Goal: Task Accomplishment & Management: Complete application form

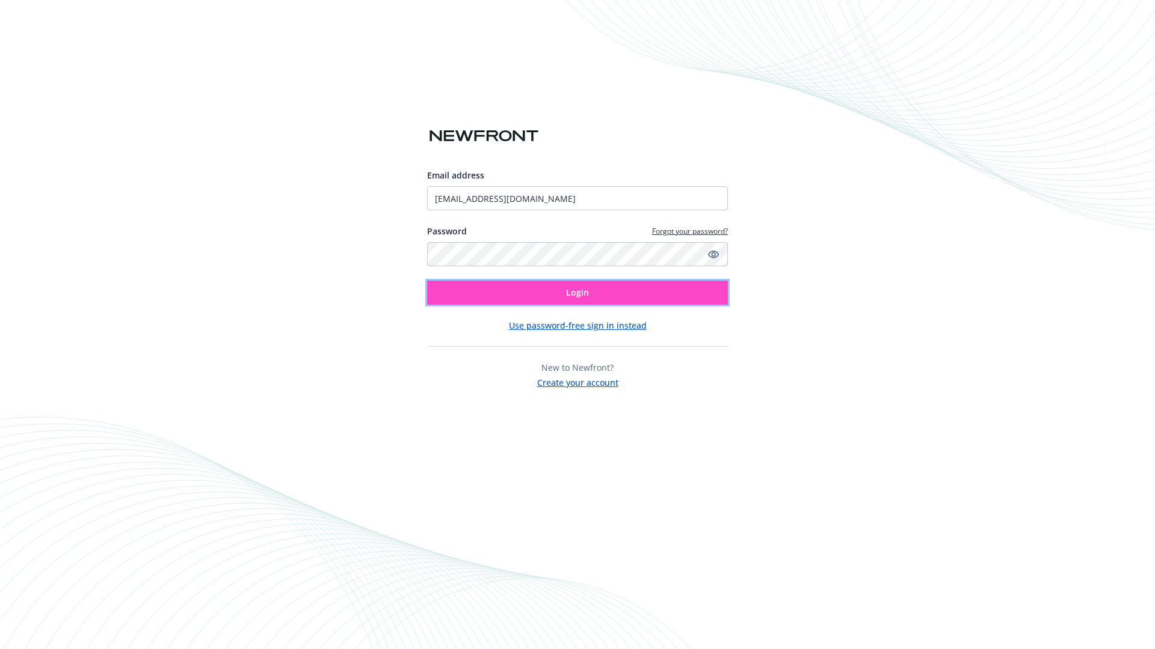
click at [577, 293] on span "Login" at bounding box center [577, 292] width 23 height 11
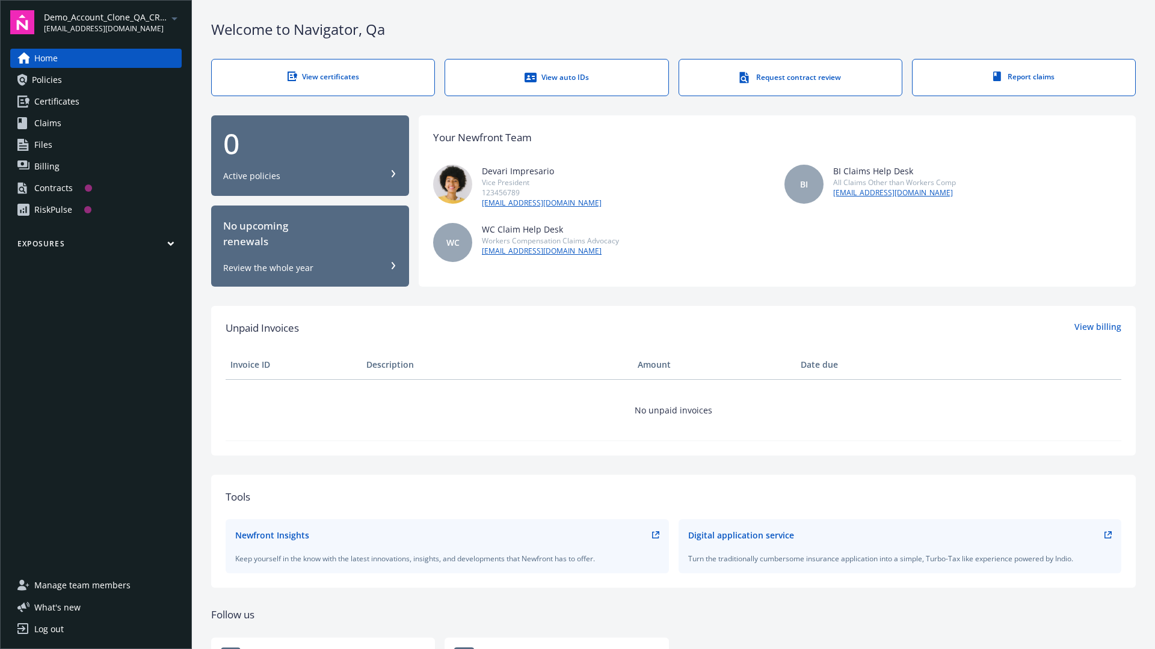
click at [112, 22] on span "Demo_Account_Clone_QA_CR_Tests_Prospect" at bounding box center [105, 17] width 123 height 13
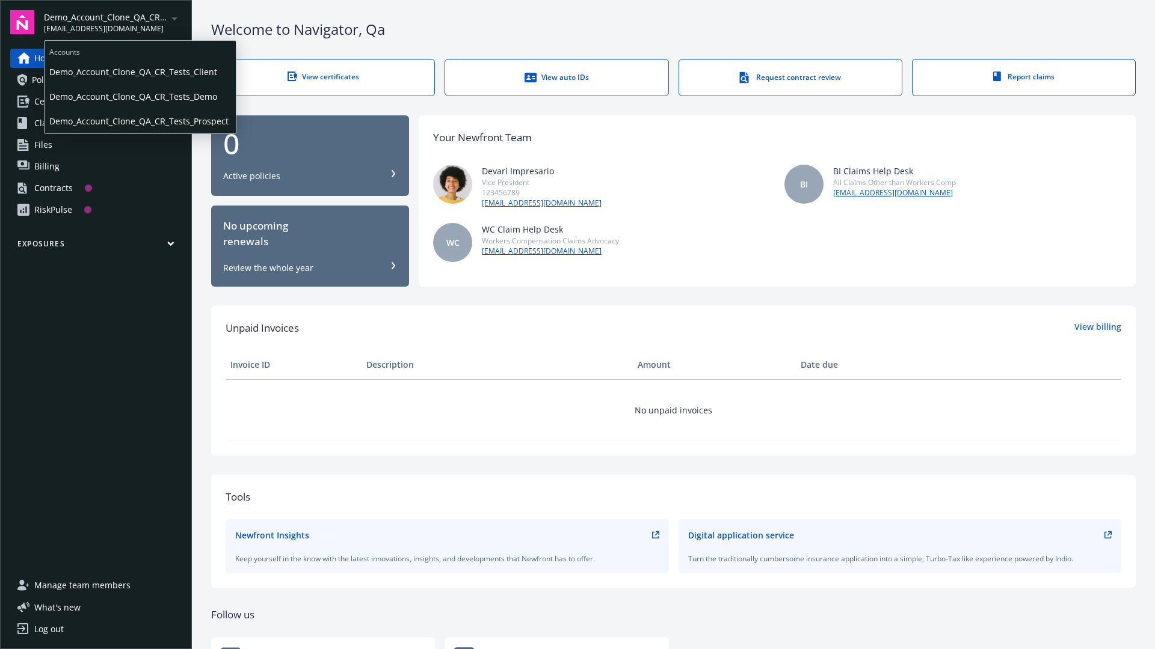
click at [139, 72] on span "Demo_Account_Clone_QA_CR_Tests_Client" at bounding box center [140, 72] width 182 height 25
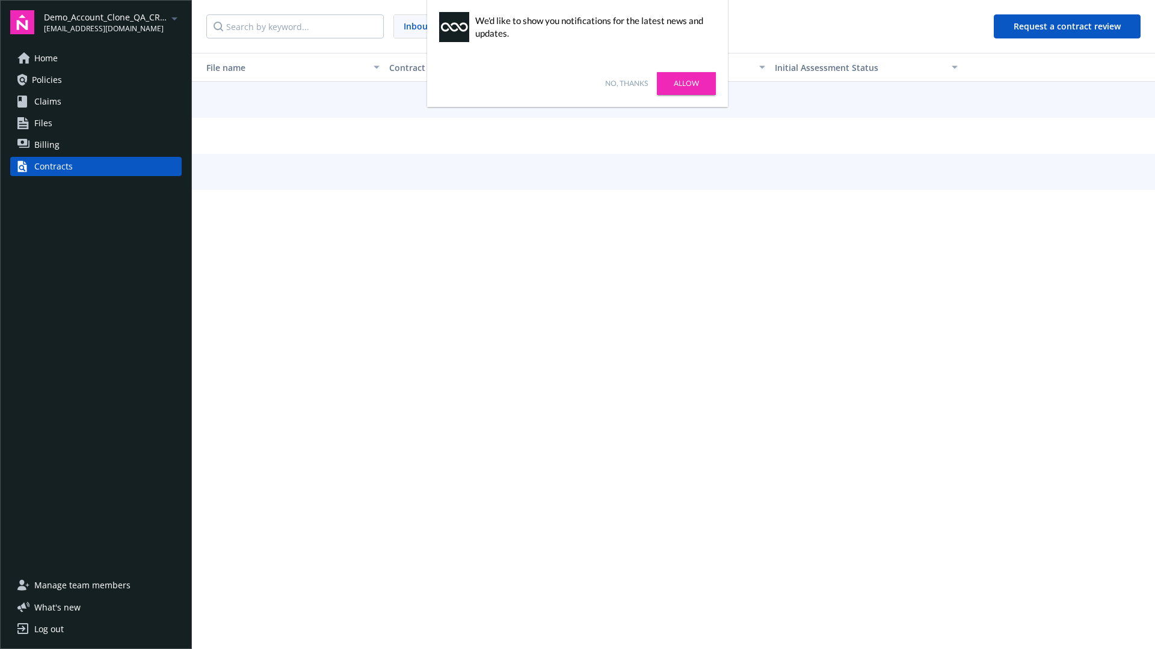
click at [626, 84] on link "No, thanks" at bounding box center [626, 83] width 43 height 11
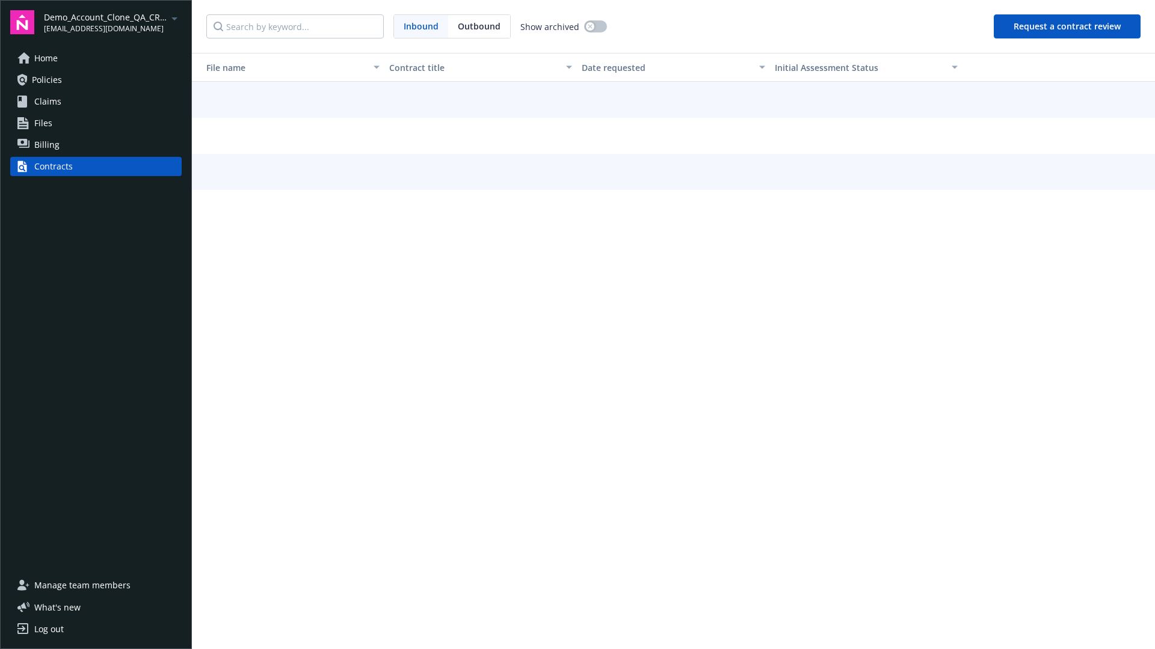
click at [1067, 26] on button "Request a contract review" at bounding box center [1066, 26] width 147 height 24
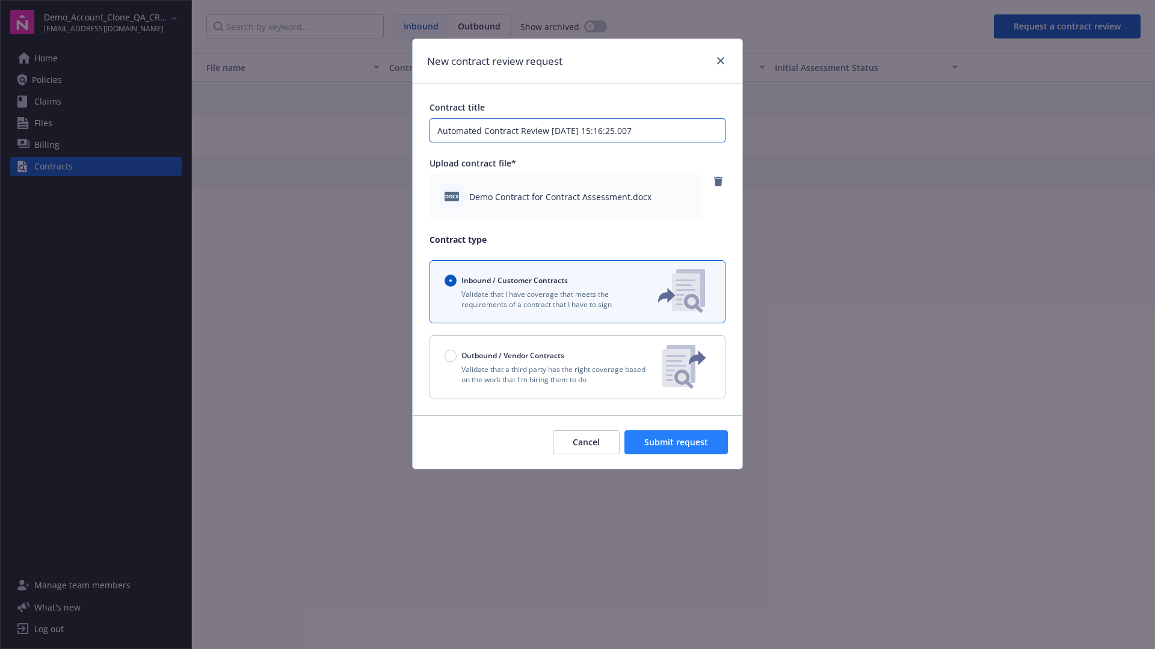
type input "Automated Contract Review [DATE] 15:16:25.007"
click at [676, 443] on span "Submit request" at bounding box center [676, 442] width 64 height 11
